Goal: Information Seeking & Learning: Find contact information

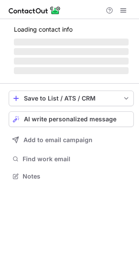
scroll to position [4, 4]
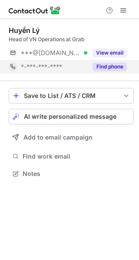
click at [106, 67] on button "Find phone" at bounding box center [109, 66] width 34 height 9
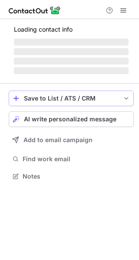
scroll to position [4, 4]
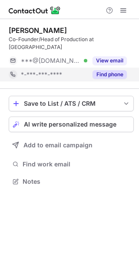
click at [98, 70] on button "Find phone" at bounding box center [109, 74] width 34 height 9
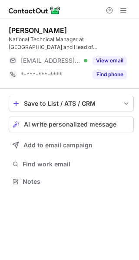
scroll to position [175, 139]
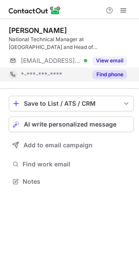
click at [99, 74] on button "Find phone" at bounding box center [109, 74] width 34 height 9
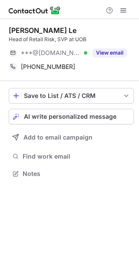
scroll to position [167, 139]
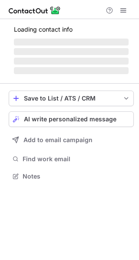
scroll to position [175, 139]
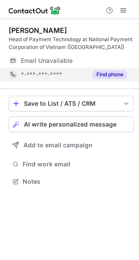
click at [103, 79] on div "Find phone" at bounding box center [106, 75] width 39 height 14
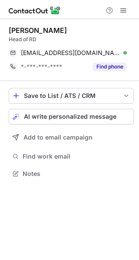
scroll to position [167, 139]
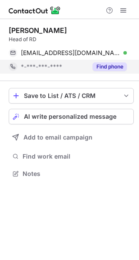
click at [103, 66] on button "Find phone" at bounding box center [109, 66] width 34 height 9
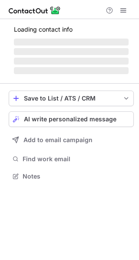
scroll to position [175, 139]
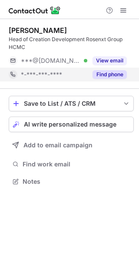
click at [98, 74] on button "Find phone" at bounding box center [109, 74] width 34 height 9
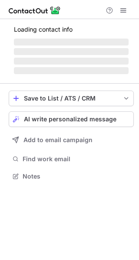
scroll to position [175, 139]
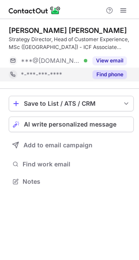
click at [100, 75] on button "Find phone" at bounding box center [109, 74] width 34 height 9
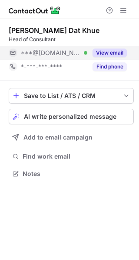
scroll to position [4, 4]
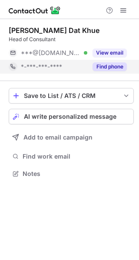
click at [101, 67] on button "Find phone" at bounding box center [109, 66] width 34 height 9
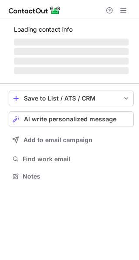
scroll to position [175, 139]
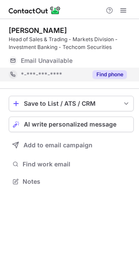
click at [110, 74] on button "Find phone" at bounding box center [109, 74] width 34 height 9
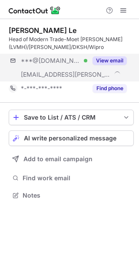
scroll to position [189, 139]
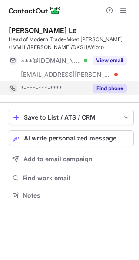
click at [106, 88] on button "Find phone" at bounding box center [109, 88] width 34 height 9
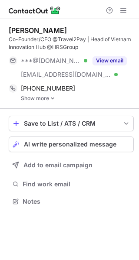
scroll to position [195, 139]
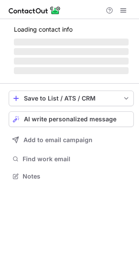
scroll to position [175, 139]
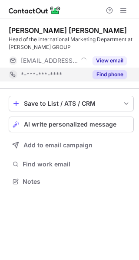
click at [107, 73] on button "Find phone" at bounding box center [109, 74] width 34 height 9
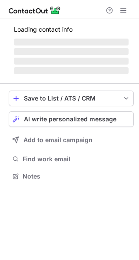
scroll to position [175, 139]
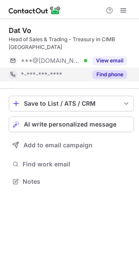
click at [104, 75] on button "Find phone" at bounding box center [109, 74] width 34 height 9
